Goal: Ask a question: Seek information or help from site administrators or community

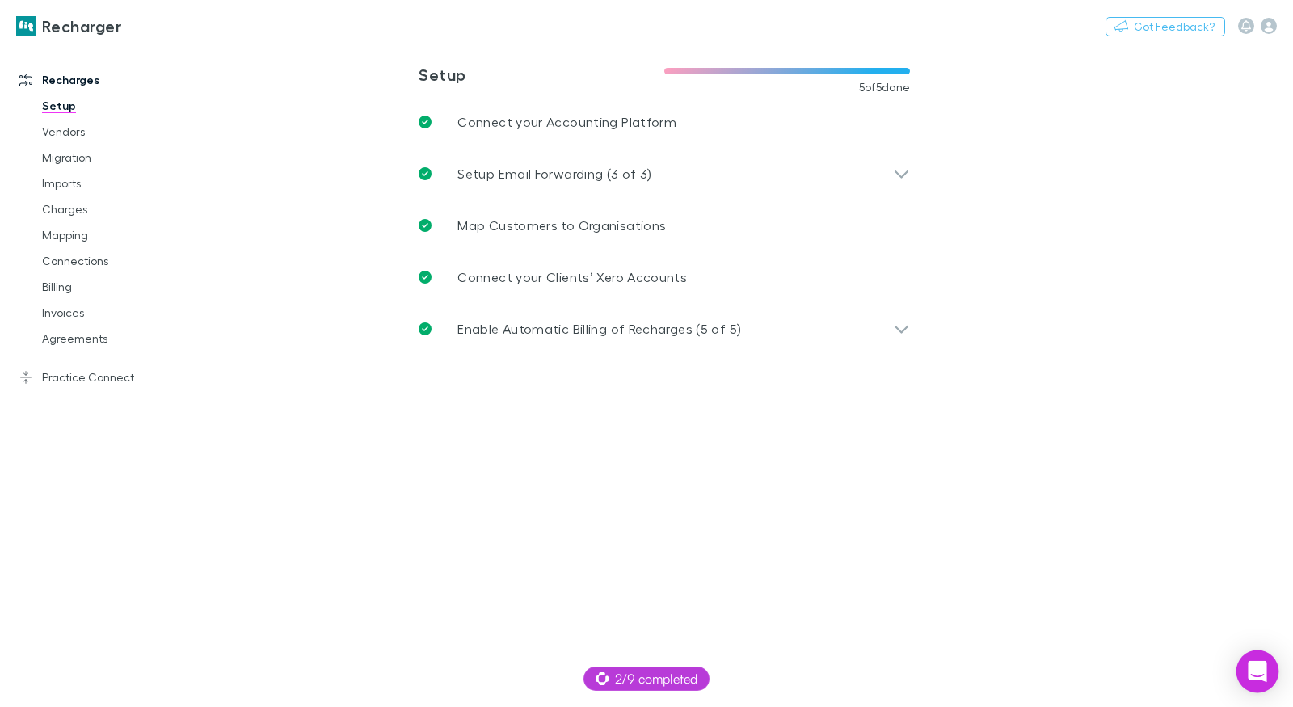
click at [1253, 680] on icon "Open Intercom Messenger" at bounding box center [1257, 671] width 21 height 21
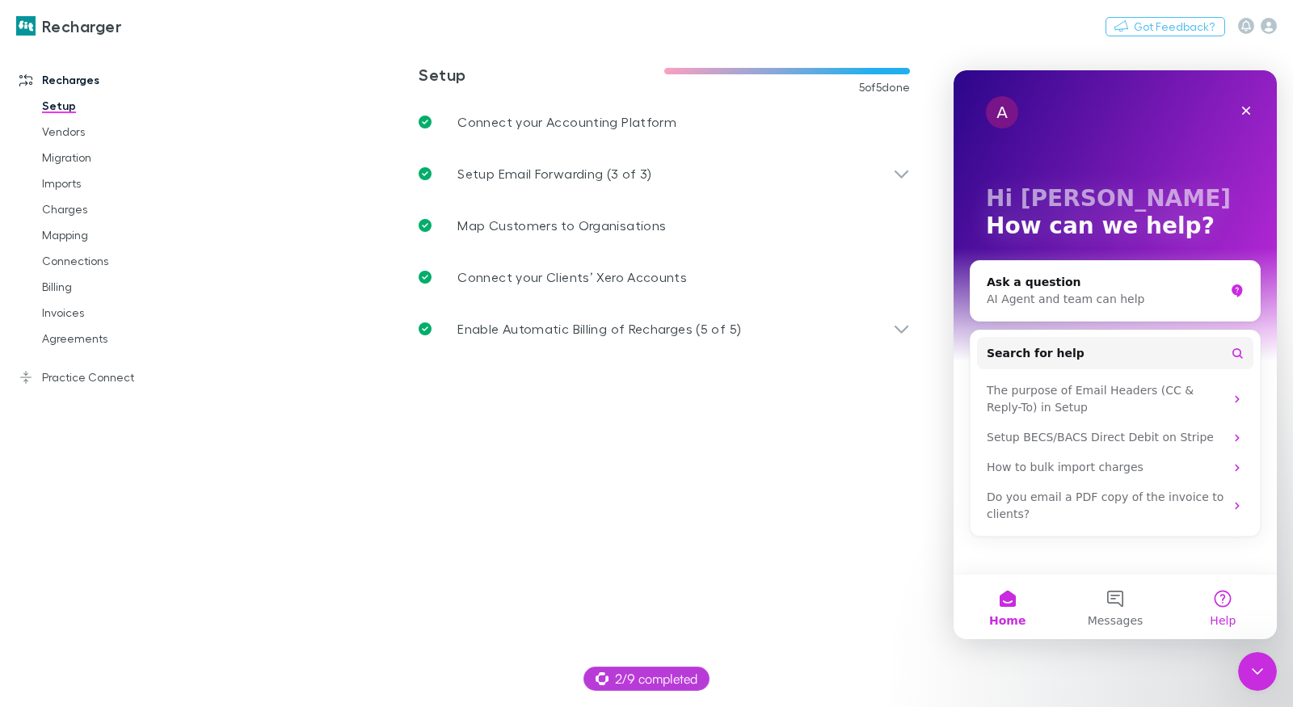
click at [1215, 611] on button "Help" at bounding box center [1222, 606] width 107 height 65
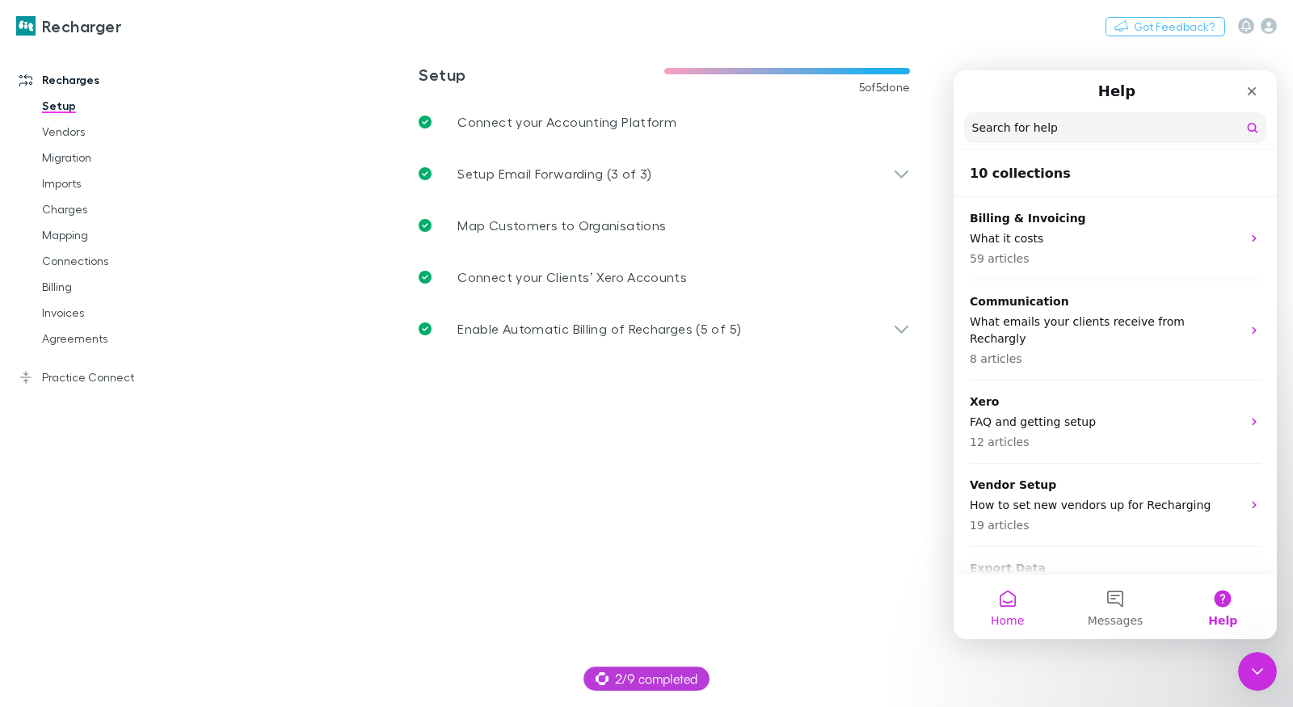
click at [1021, 616] on span "Home" at bounding box center [1007, 620] width 33 height 11
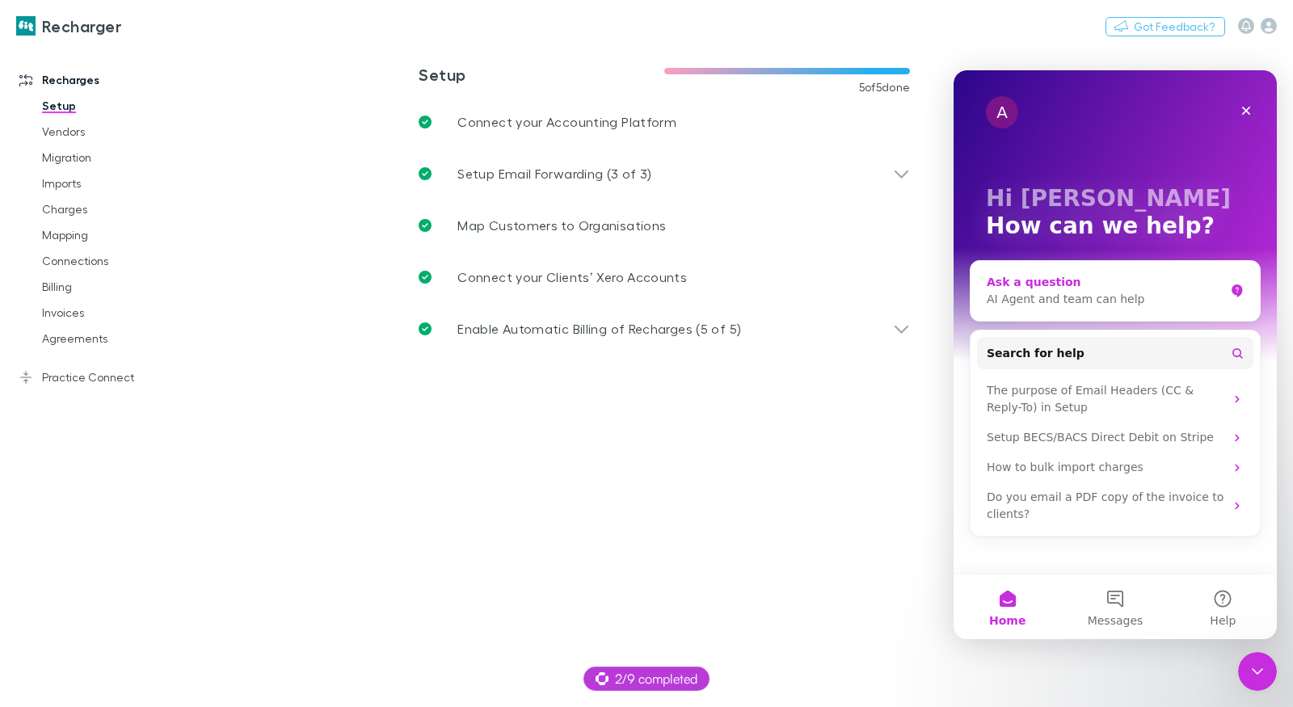
click at [1109, 287] on div "Ask a question" at bounding box center [1106, 282] width 238 height 17
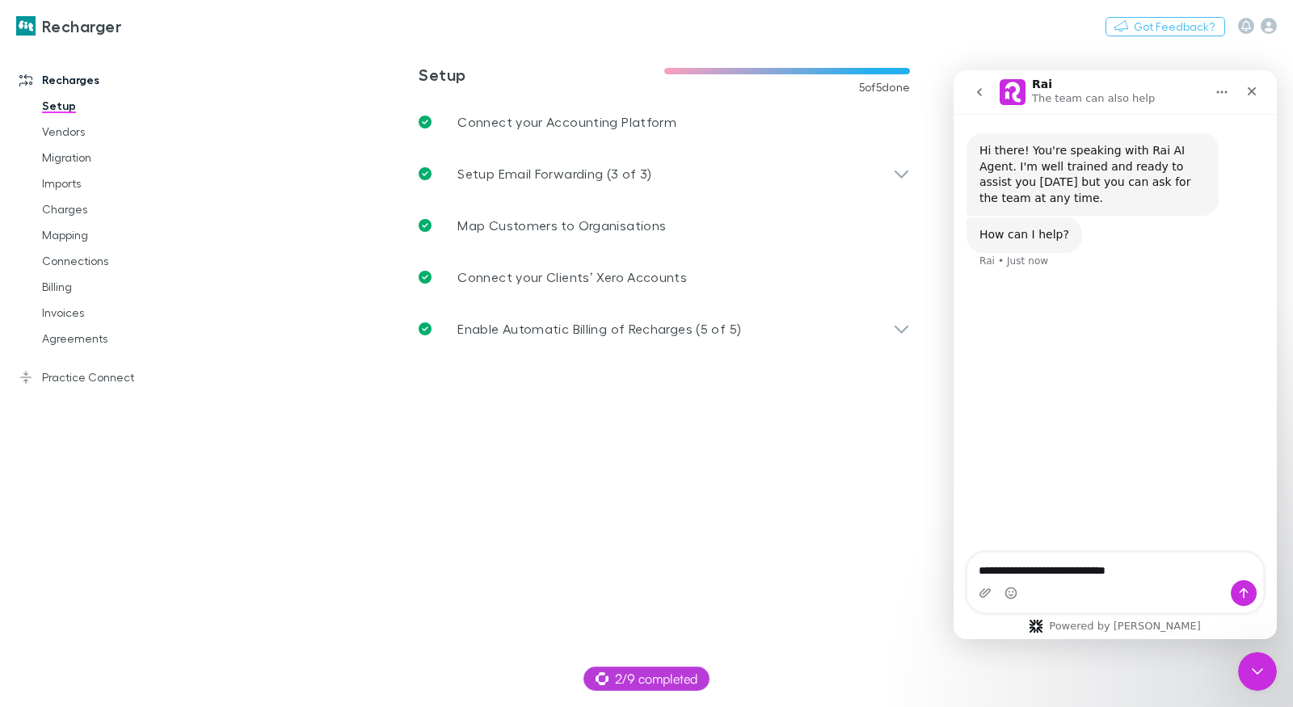
type textarea "**********"
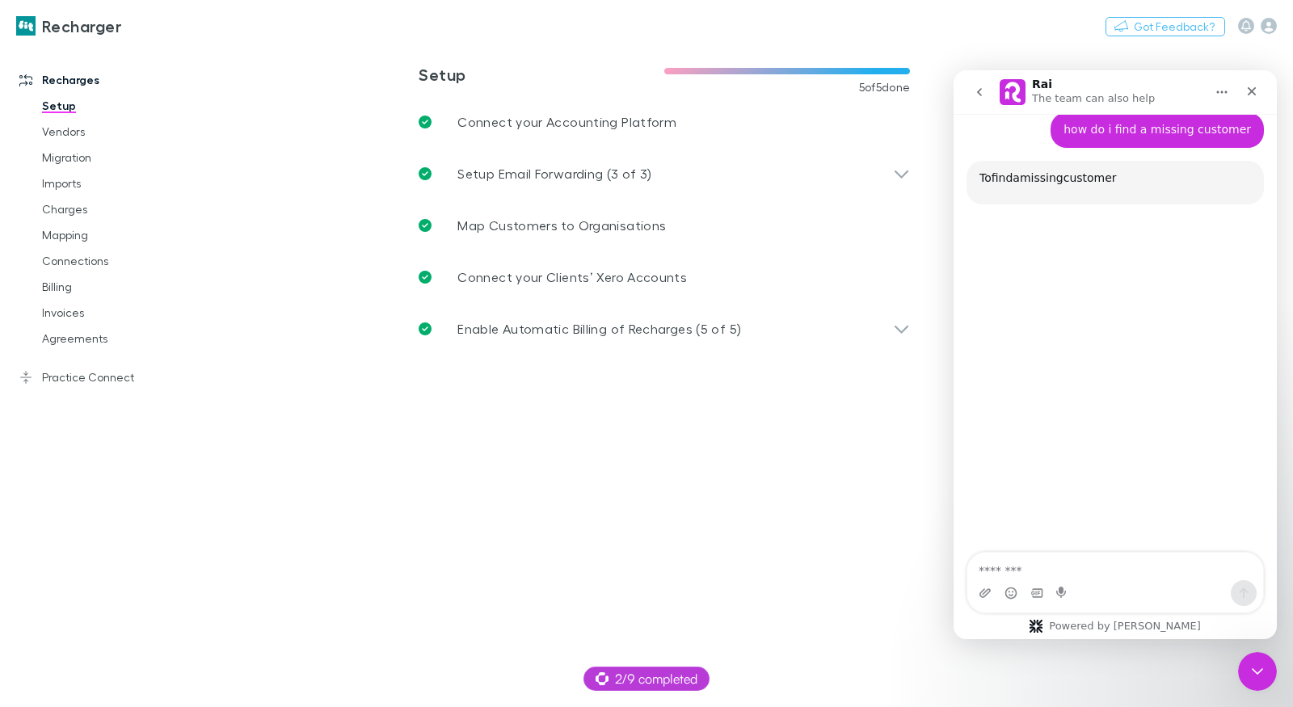
scroll to position [156, 0]
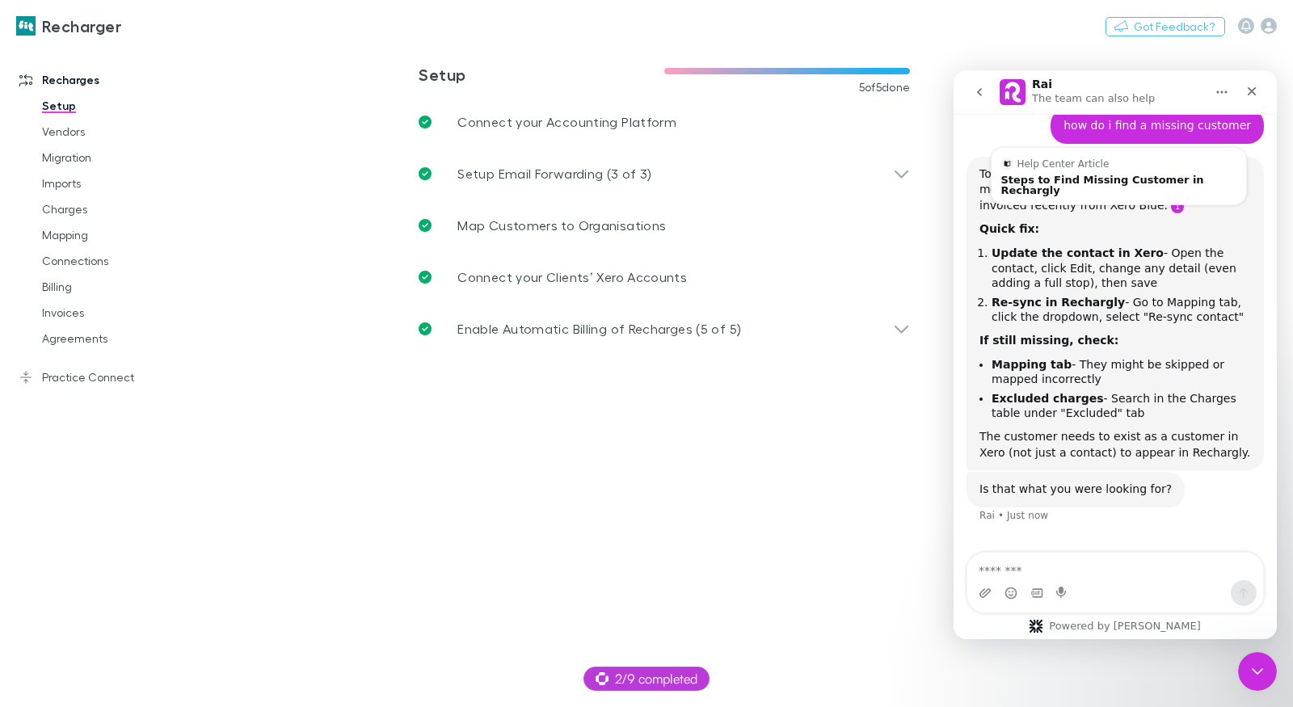
click at [1171, 208] on link "Source reference 12749983:" at bounding box center [1177, 206] width 13 height 13
click at [1126, 180] on div "Steps to Find Missing Customer in Rechargly" at bounding box center [1118, 184] width 236 height 21
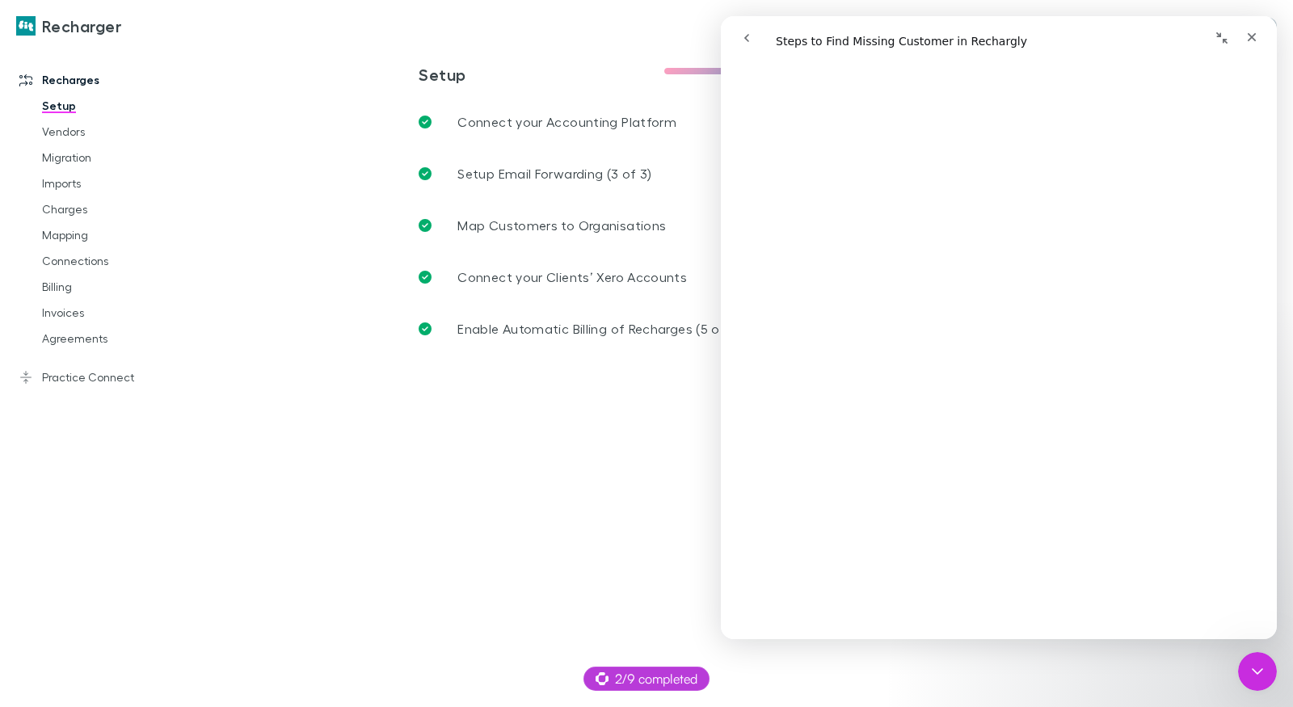
scroll to position [406, 0]
click at [1274, 677] on html at bounding box center [1254, 669] width 39 height 39
click at [1263, 669] on icon "Close Intercom Messenger" at bounding box center [1254, 668] width 19 height 19
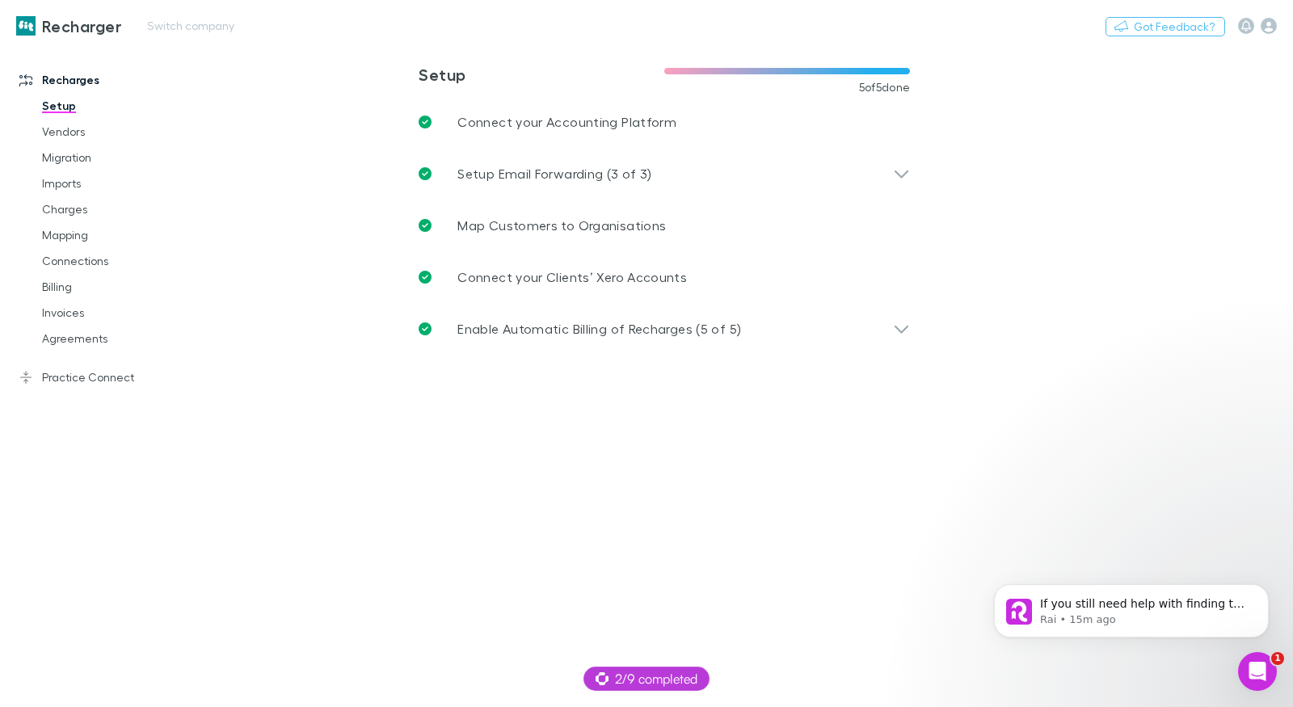
scroll to position [0, 0]
click at [1144, 600] on span "If you still need help with finding the missing customer, I am here to assist y…" at bounding box center [1144, 636] width 208 height 78
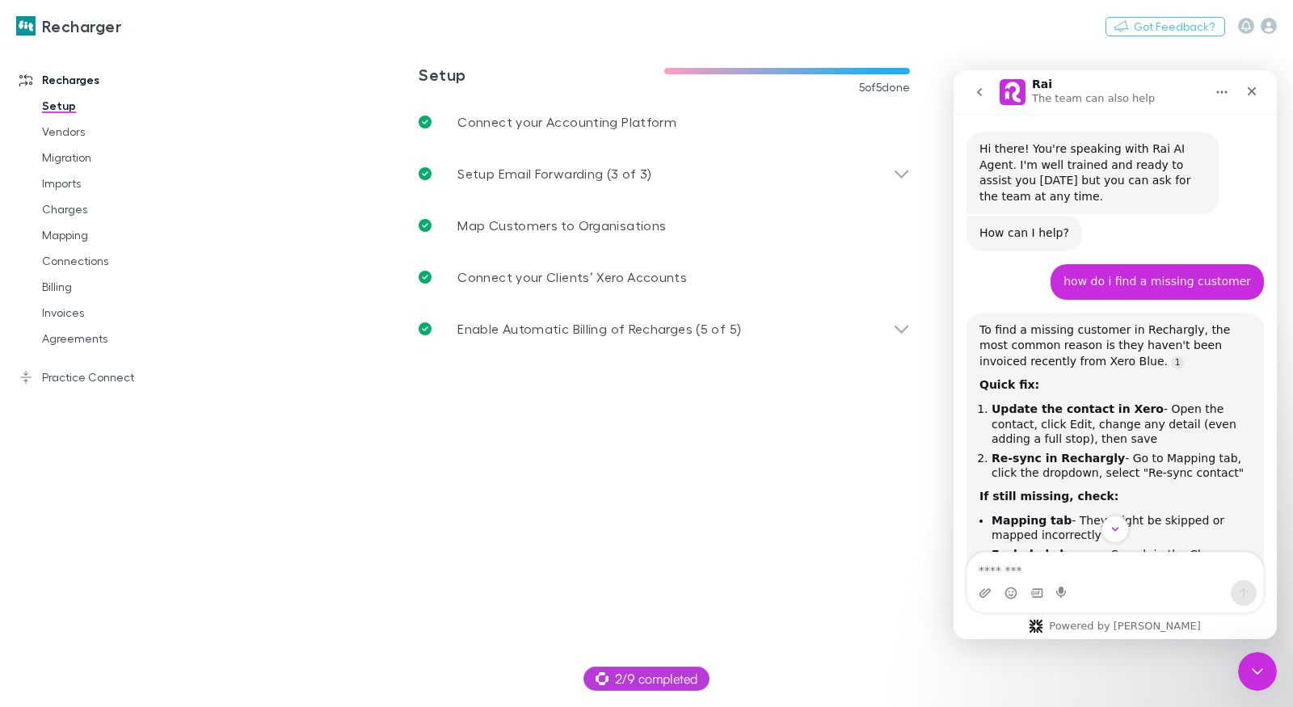
scroll to position [272, 0]
